Goal: Task Accomplishment & Management: Use online tool/utility

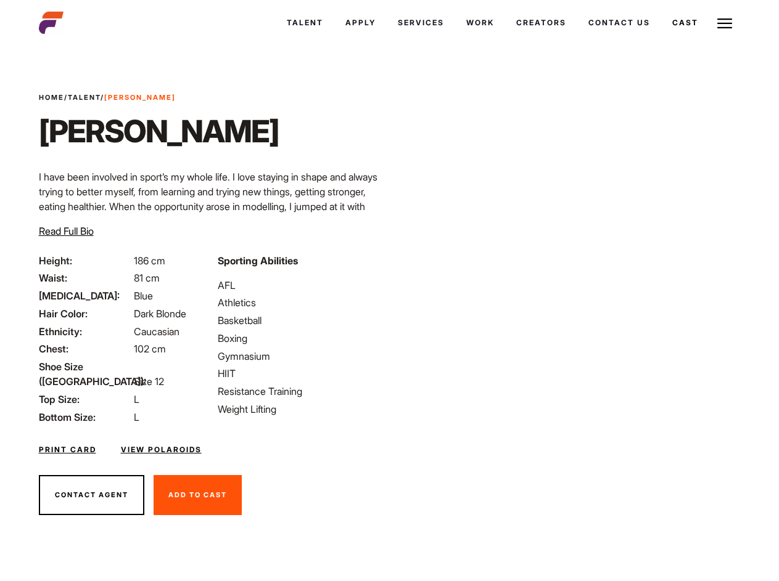
click at [661, 39] on link "Cast" at bounding box center [685, 22] width 48 height 33
click at [0, 0] on link "Casted Talent" at bounding box center [0, 0] width 0 height 0
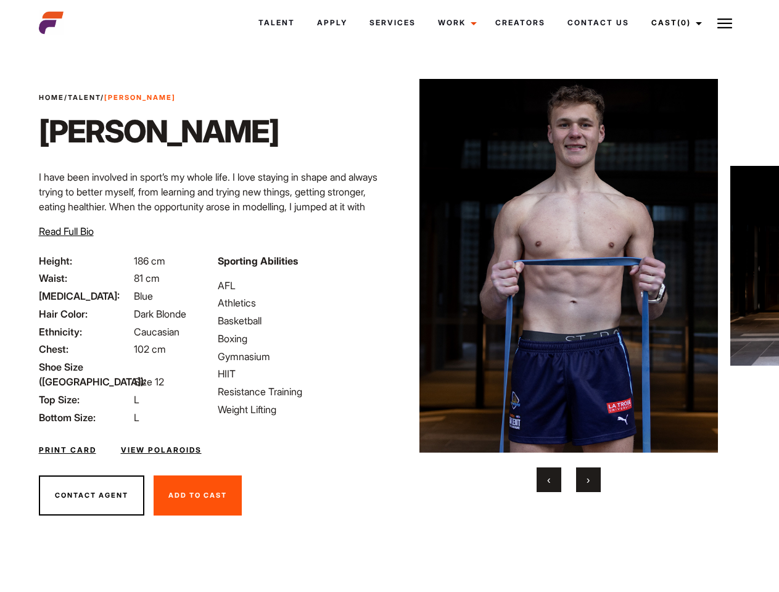
click at [673, 23] on link "Cast (0)" at bounding box center [674, 22] width 69 height 33
click at [724, 23] on img at bounding box center [724, 23] width 15 height 15
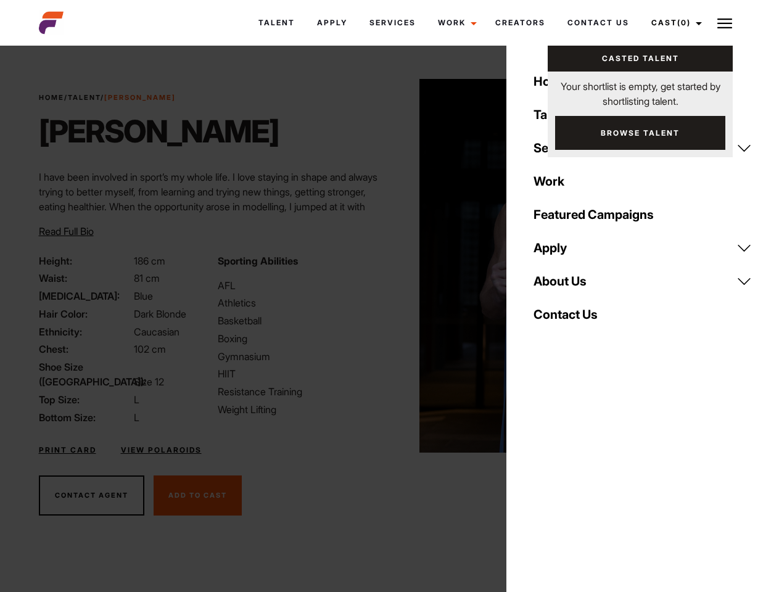
click at [568, 285] on img at bounding box center [568, 266] width 299 height 374
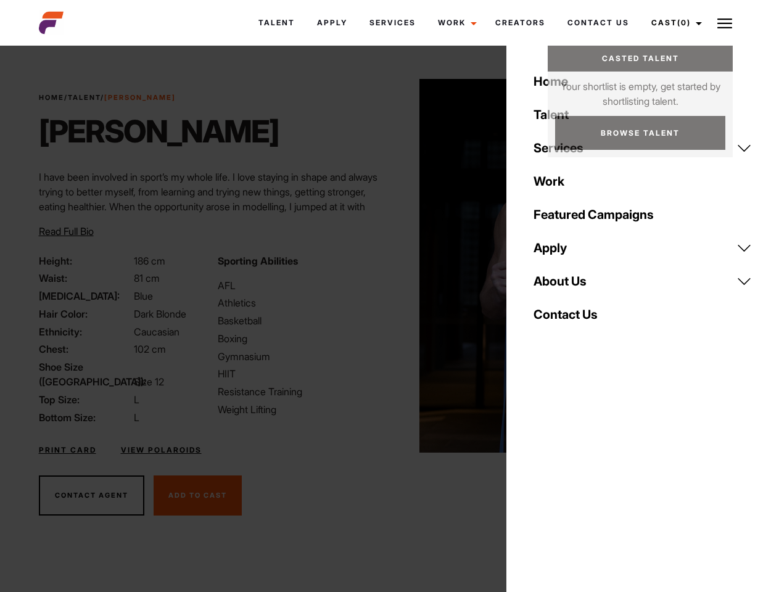
click at [389, 266] on div "Sporting Abilities AFL Athletics Basketball Boxing Gymnasium HIIT Resistance Tr…" at bounding box center [299, 338] width 179 height 171
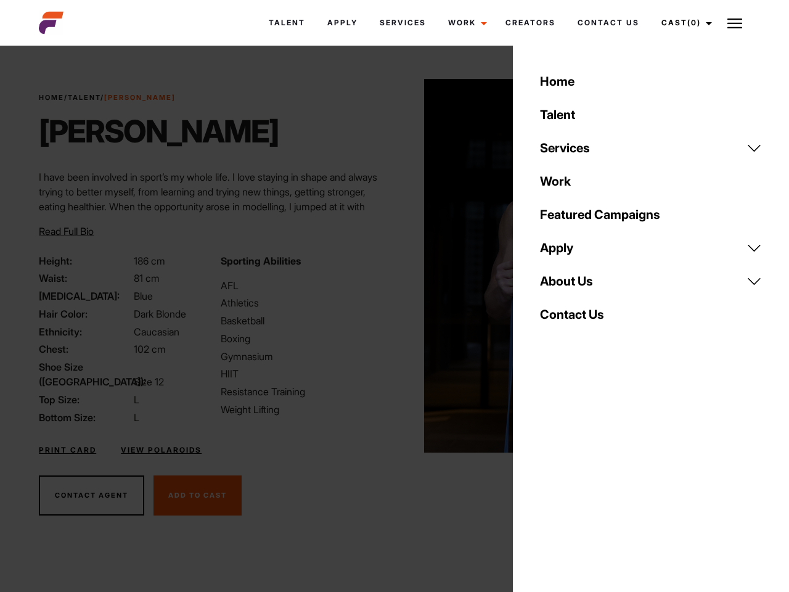
click at [549, 480] on div "Home Talent Services Talent Casting Photography Videography Creative Hair and M…" at bounding box center [651, 296] width 276 height 592
click at [588, 480] on div "Home Talent Services Talent Casting Photography Videography Creative Hair and M…" at bounding box center [651, 296] width 276 height 592
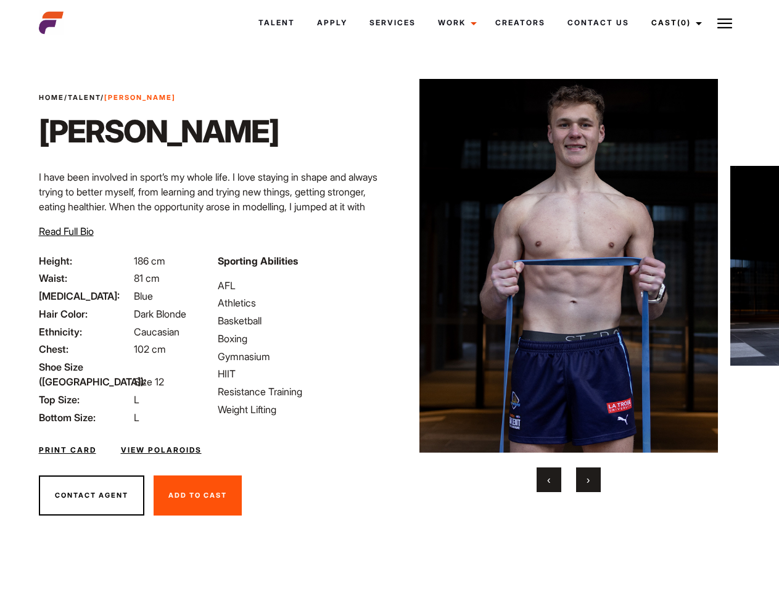
click at [673, 23] on link "Cast (0)" at bounding box center [674, 22] width 69 height 33
click at [724, 23] on img at bounding box center [724, 23] width 15 height 15
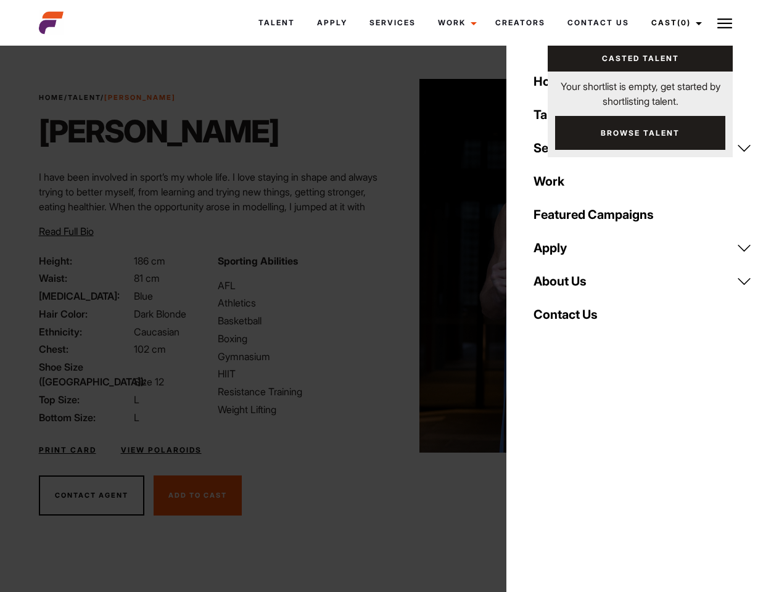
click at [568, 285] on img at bounding box center [568, 266] width 299 height 374
click at [389, 266] on div "Sporting Abilities AFL Athletics Basketball Boxing Gymnasium HIIT Resistance Tr…" at bounding box center [299, 338] width 179 height 171
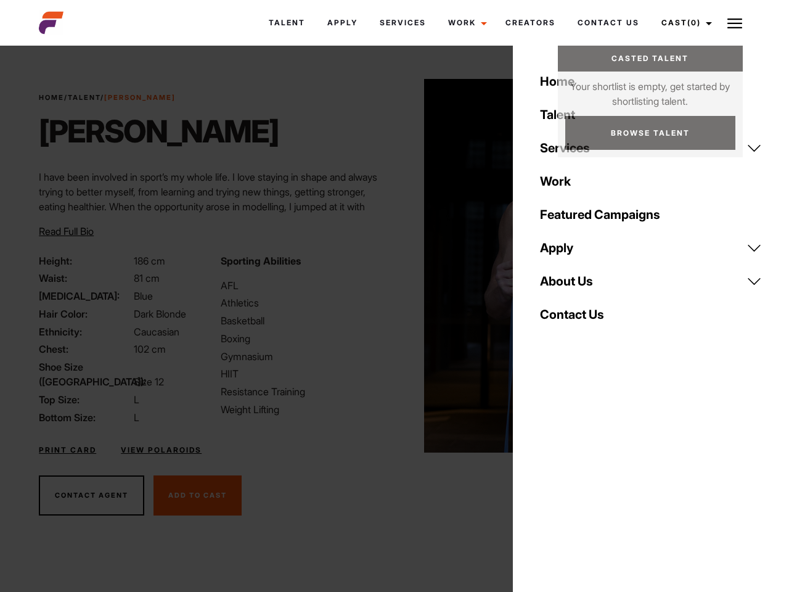
click at [549, 480] on div "Home Talent Services Talent Casting Photography Videography Creative Hair and M…" at bounding box center [651, 296] width 276 height 592
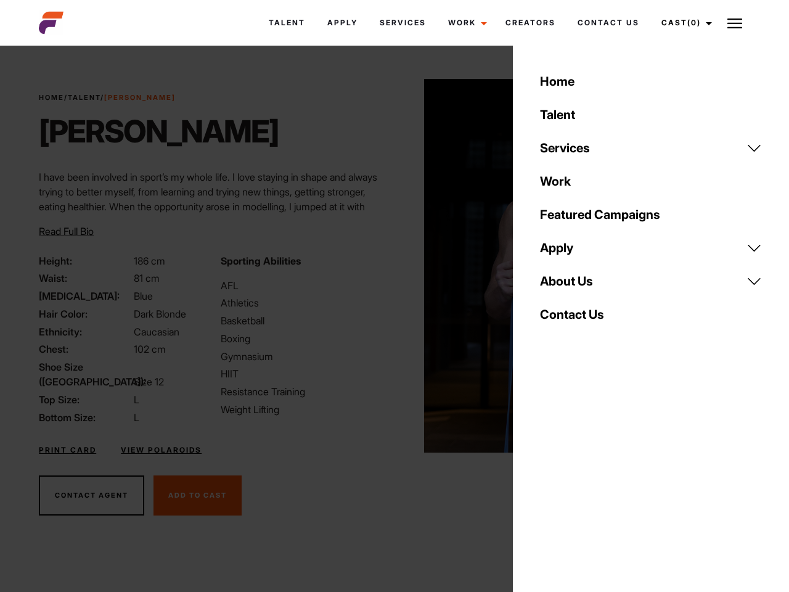
click at [588, 480] on div "Home Talent Services Talent Casting Photography Videography Creative Hair and M…" at bounding box center [651, 296] width 276 height 592
